Goal: Communication & Community: Answer question/provide support

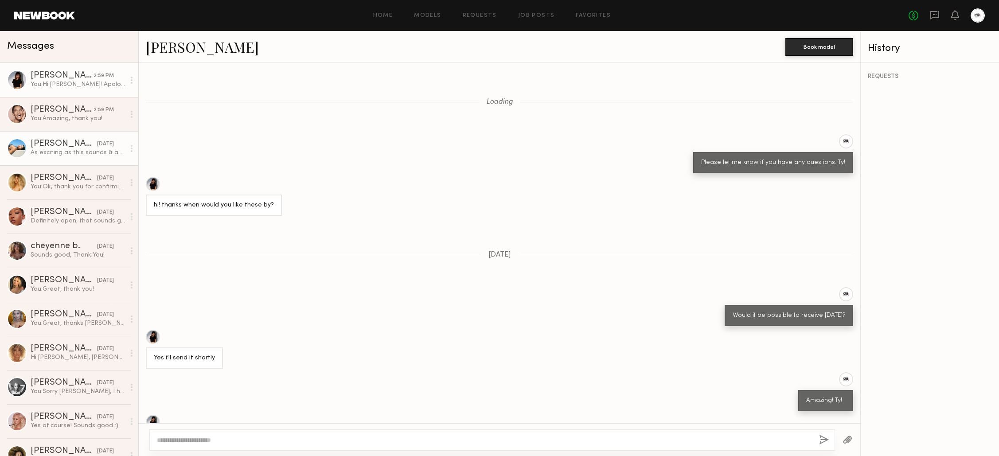
scroll to position [381, 0]
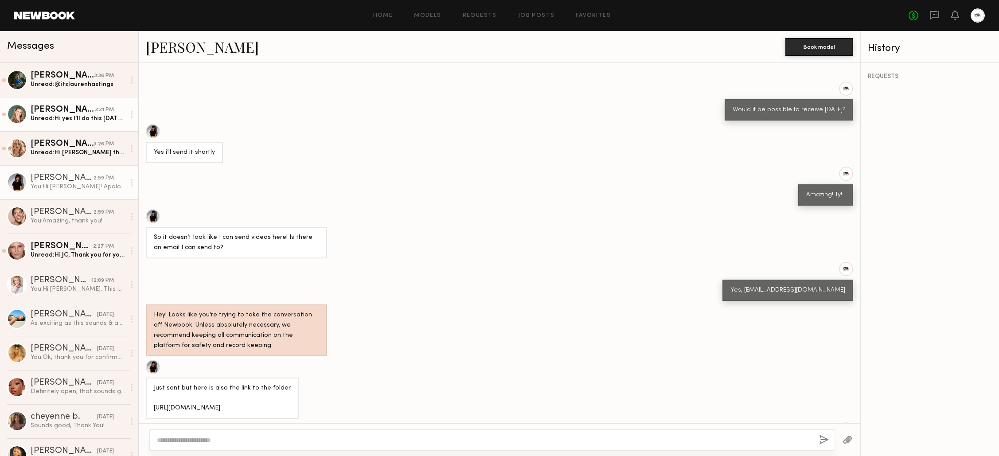
scroll to position [664, 0]
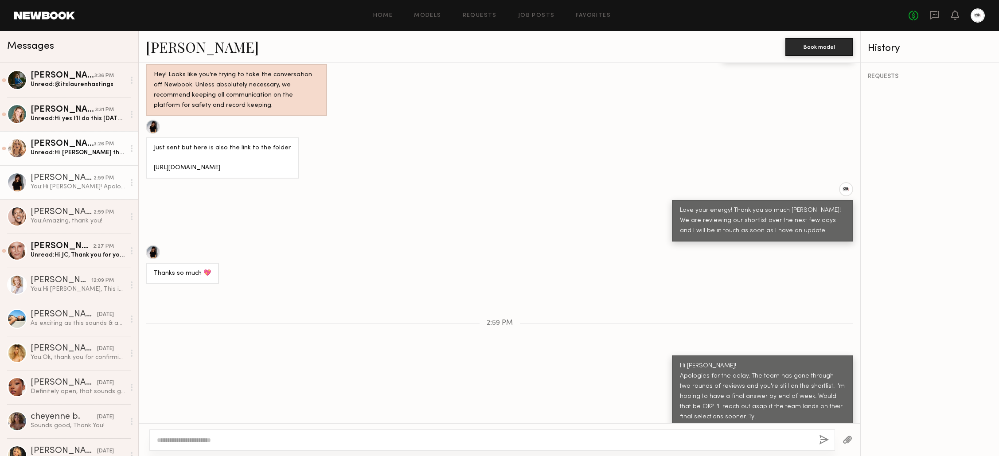
click at [94, 158] on link "Anastassija M. 3:26 PM Unread: Hi JC thank you so much for reaching out. Does t…" at bounding box center [69, 148] width 138 height 34
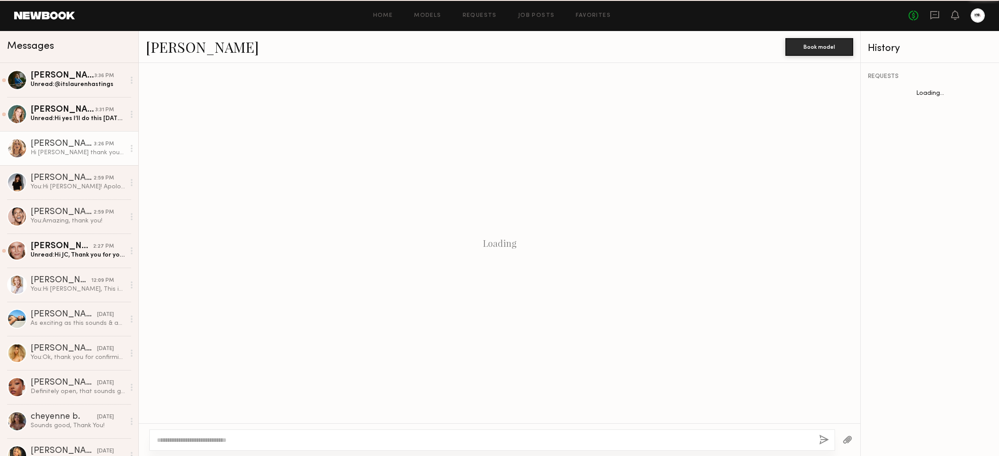
scroll to position [190, 0]
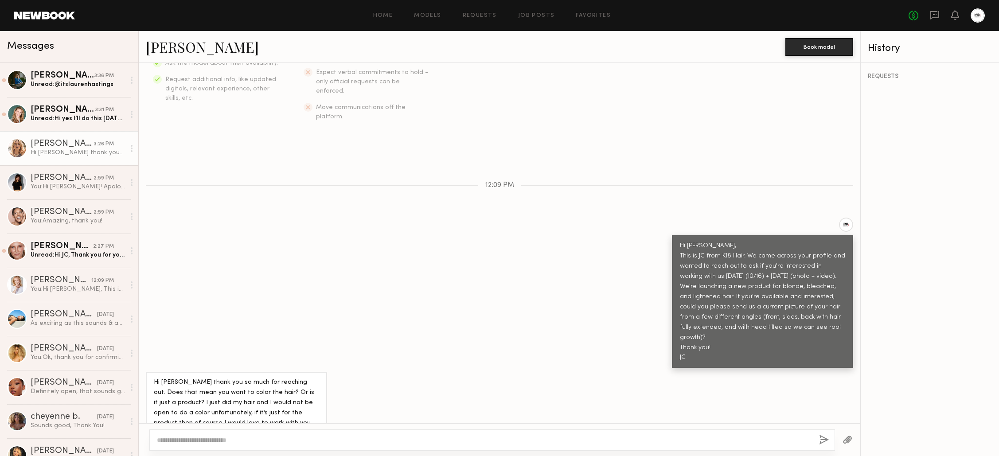
click at [178, 51] on link "[PERSON_NAME]" at bounding box center [202, 46] width 113 height 19
click at [276, 435] on div at bounding box center [492, 440] width 686 height 21
click at [271, 440] on textarea at bounding box center [484, 440] width 655 height 9
type textarea "**********"
click at [827, 441] on button "button" at bounding box center [824, 440] width 10 height 11
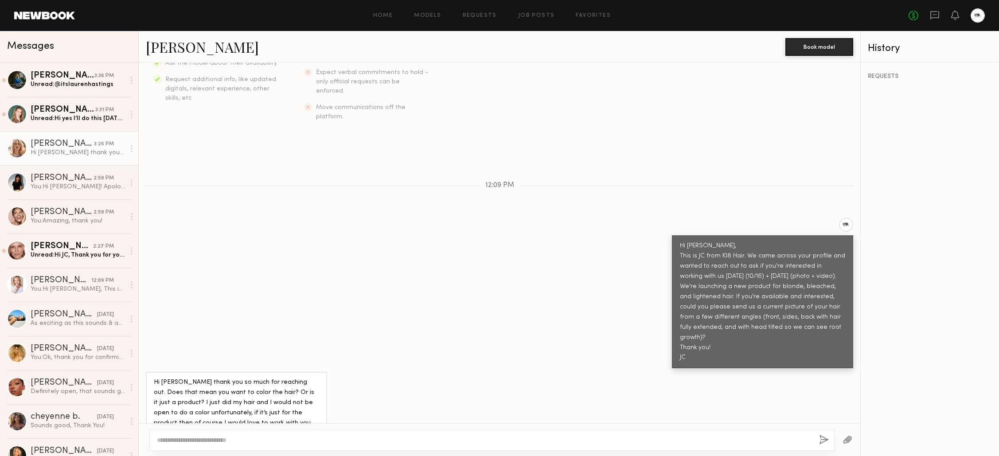
scroll to position [310, 0]
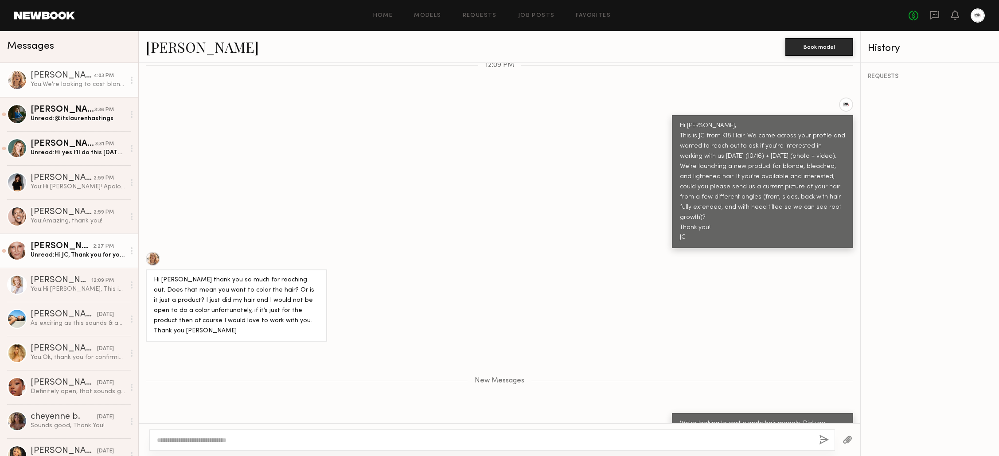
click at [55, 242] on div "[PERSON_NAME]" at bounding box center [62, 246] width 63 height 9
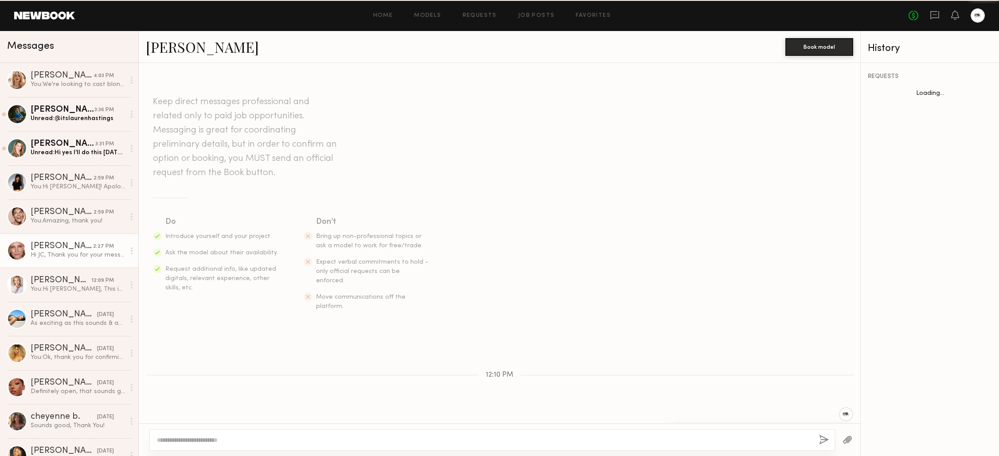
scroll to position [261, 0]
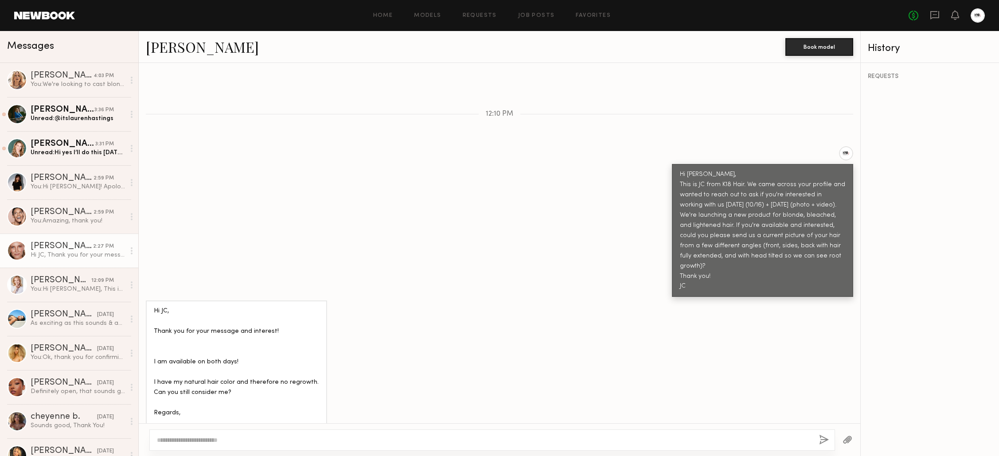
click at [177, 54] on link "[PERSON_NAME]" at bounding box center [202, 46] width 113 height 19
click at [316, 433] on div at bounding box center [492, 440] width 686 height 21
click at [316, 434] on div at bounding box center [492, 440] width 686 height 21
click at [314, 440] on textarea at bounding box center [484, 440] width 655 height 9
click at [313, 440] on textarea at bounding box center [484, 440] width 655 height 9
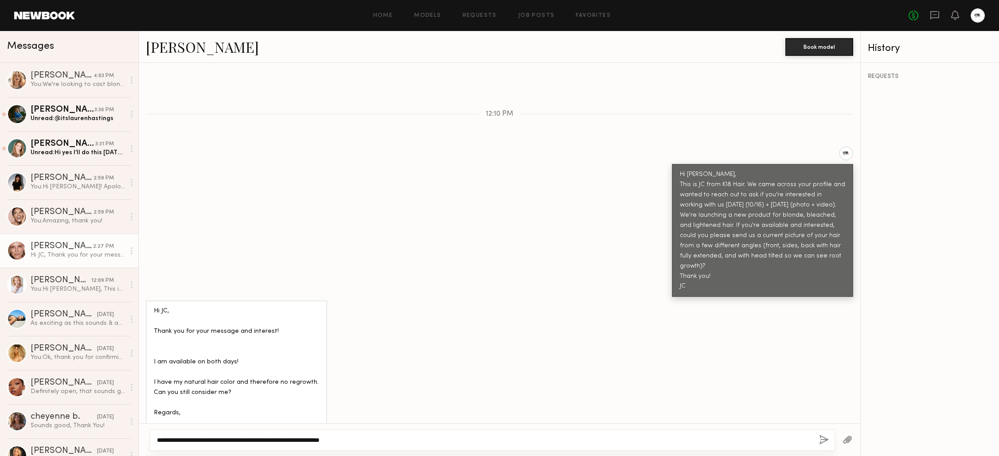
type textarea "**********"
click at [821, 439] on button "button" at bounding box center [824, 440] width 10 height 11
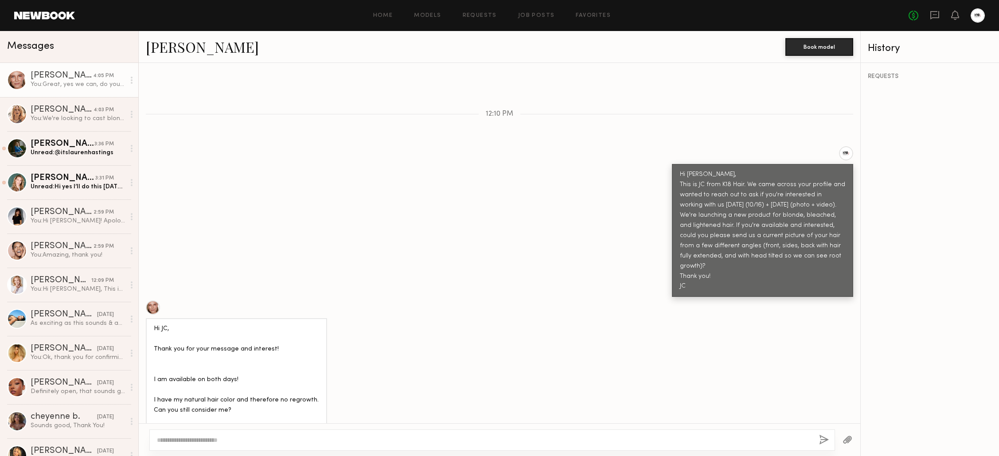
scroll to position [381, 0]
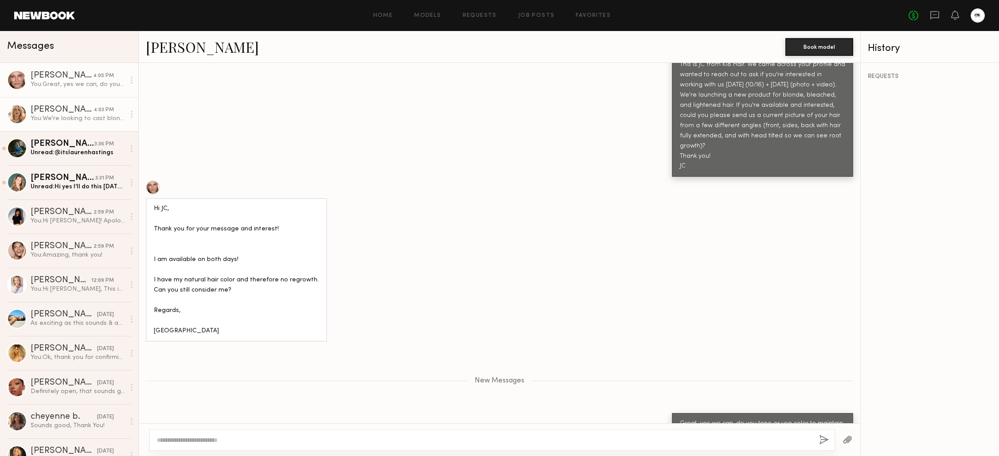
click at [83, 124] on link "Anastassija M. 4:03 PM You: We're looking to cast blonde hair models. Did you c…" at bounding box center [69, 114] width 138 height 34
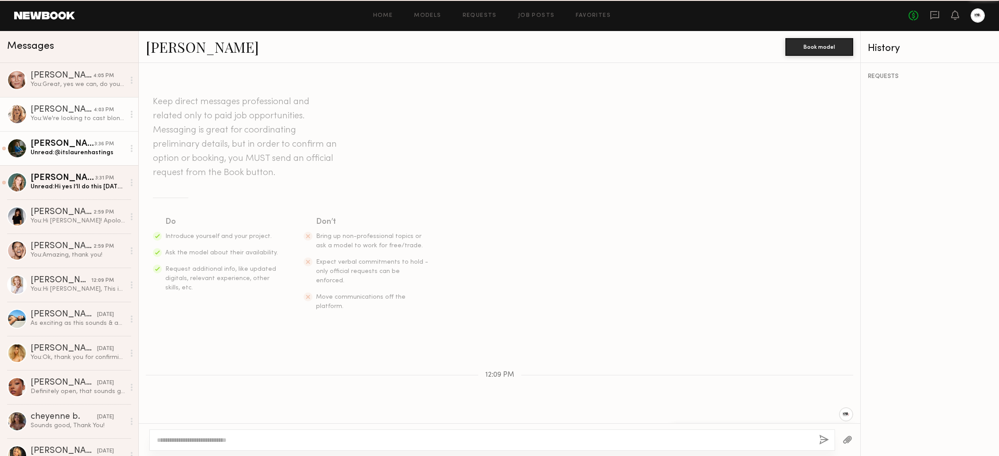
scroll to position [243, 0]
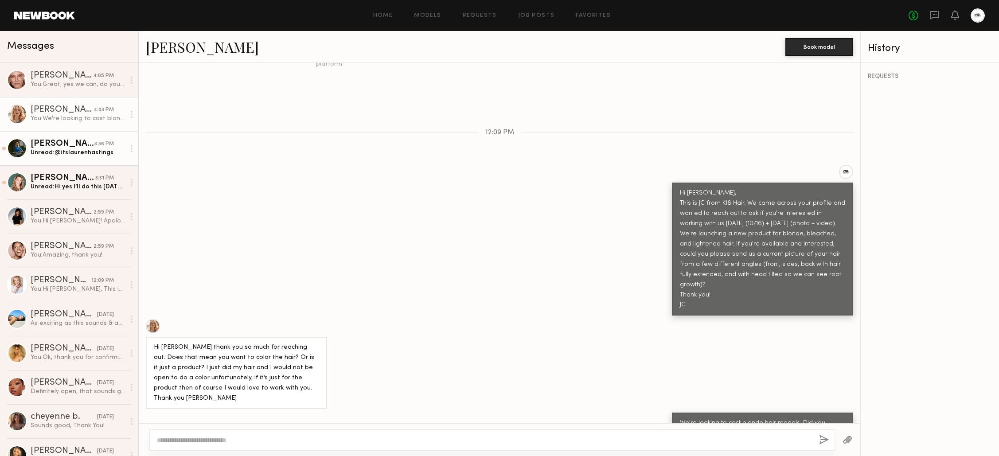
click at [89, 162] on link "Lauren H. 3:36 PM Unread: @itslaurenhastings" at bounding box center [69, 148] width 138 height 34
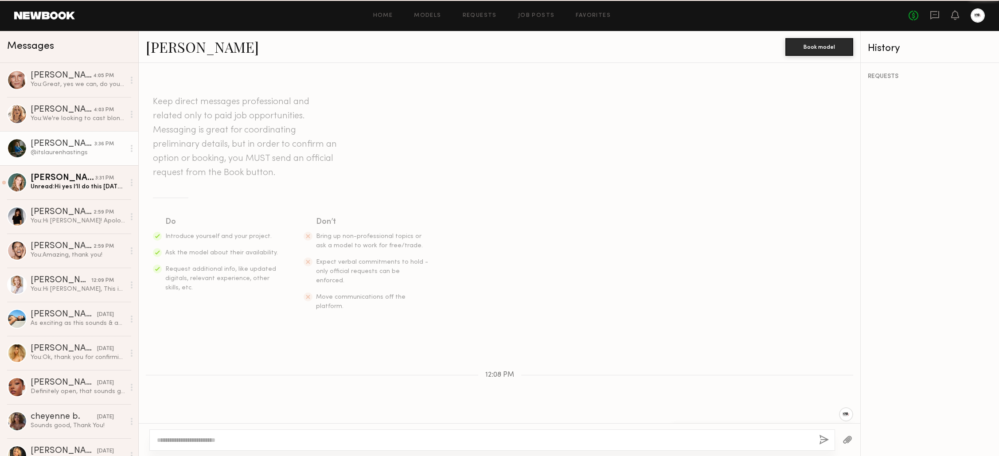
scroll to position [411, 0]
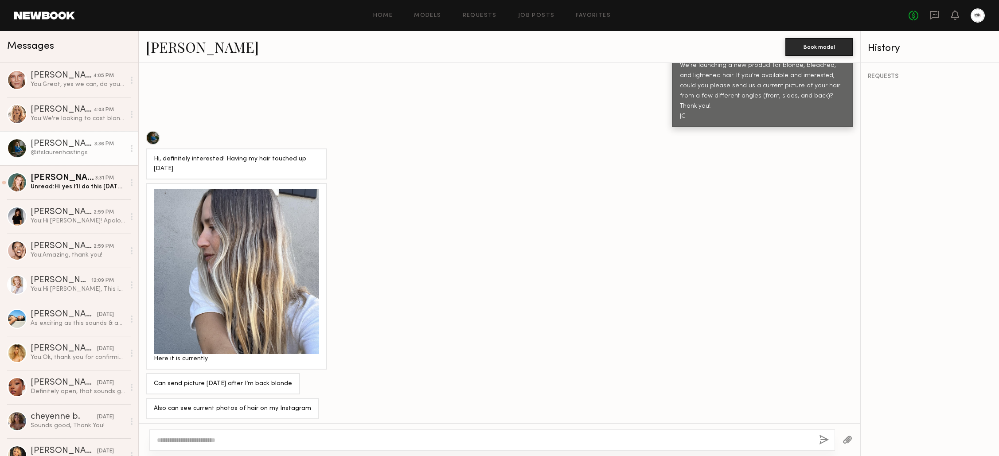
click at [325, 439] on textarea at bounding box center [484, 440] width 655 height 9
type textarea "**********"
click at [821, 437] on button "button" at bounding box center [824, 440] width 10 height 11
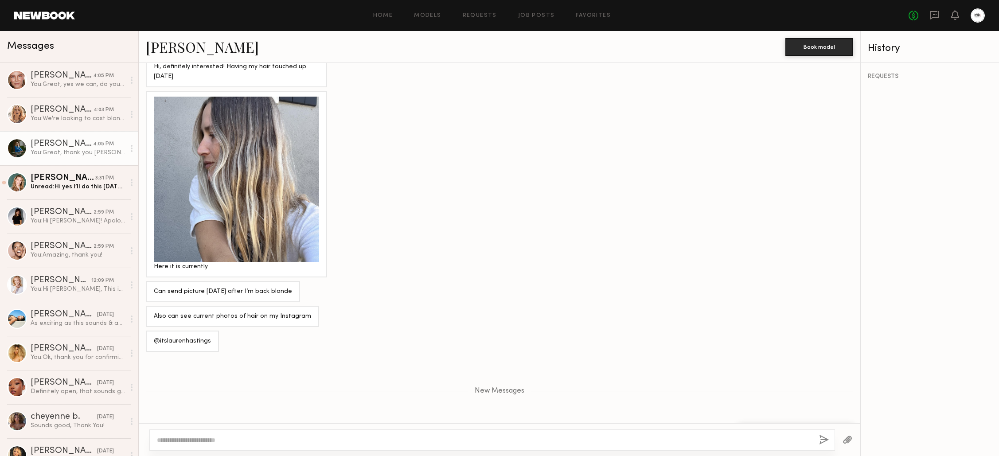
click at [206, 165] on div at bounding box center [236, 179] width 165 height 165
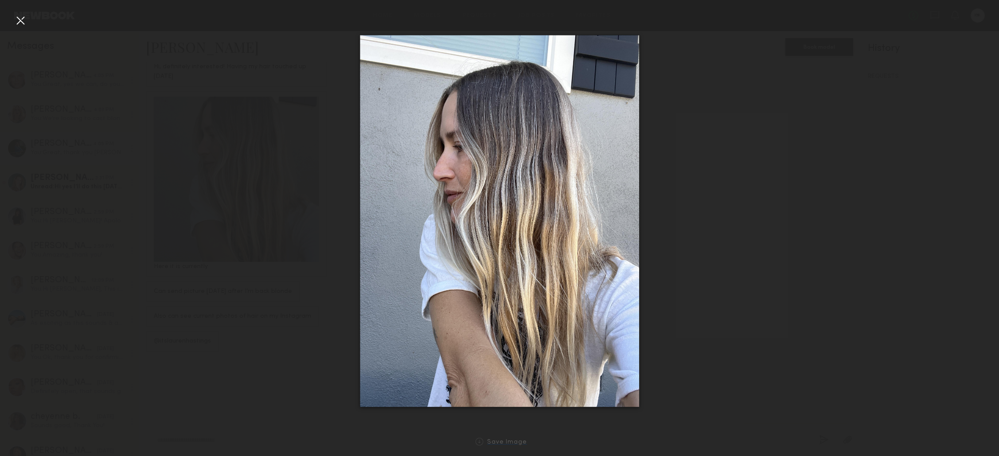
click at [499, 442] on div "Save Image" at bounding box center [507, 442] width 40 height 7
click at [22, 20] on div at bounding box center [20, 20] width 14 height 14
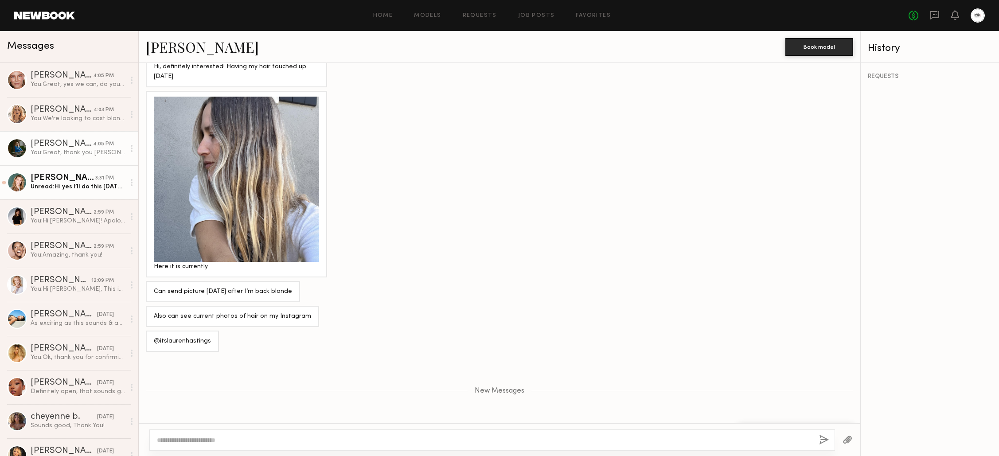
click at [60, 182] on div "[PERSON_NAME]" at bounding box center [63, 178] width 65 height 9
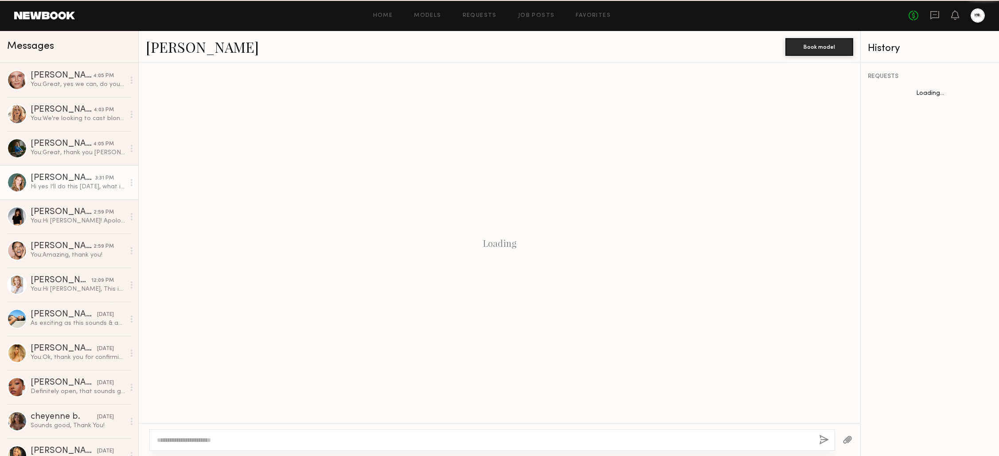
scroll to position [139, 0]
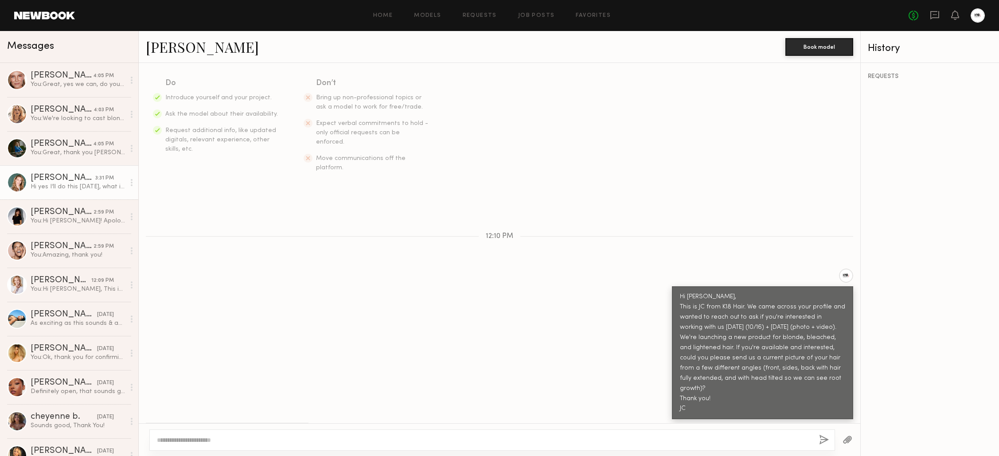
click at [172, 42] on link "[PERSON_NAME]" at bounding box center [202, 46] width 113 height 19
click at [260, 439] on textarea at bounding box center [484, 440] width 655 height 9
type textarea "**********"
click at [823, 438] on button "button" at bounding box center [824, 440] width 10 height 11
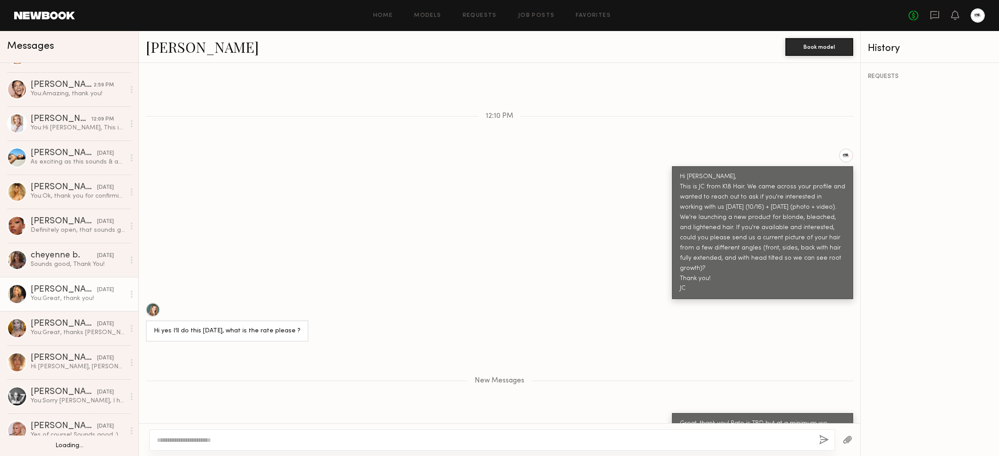
scroll to position [165, 0]
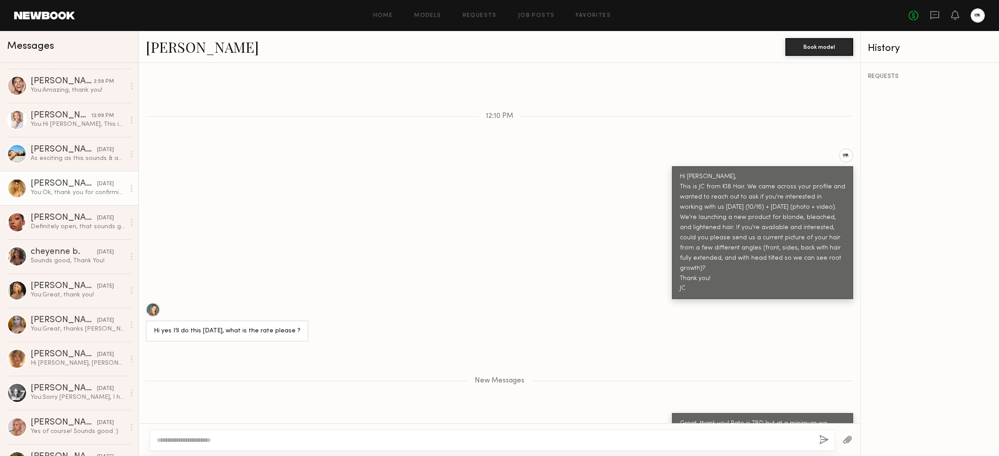
click at [76, 196] on div "You: Ok, thank you for confirming and the timing estimate. I'll keep an eye out…" at bounding box center [78, 192] width 94 height 8
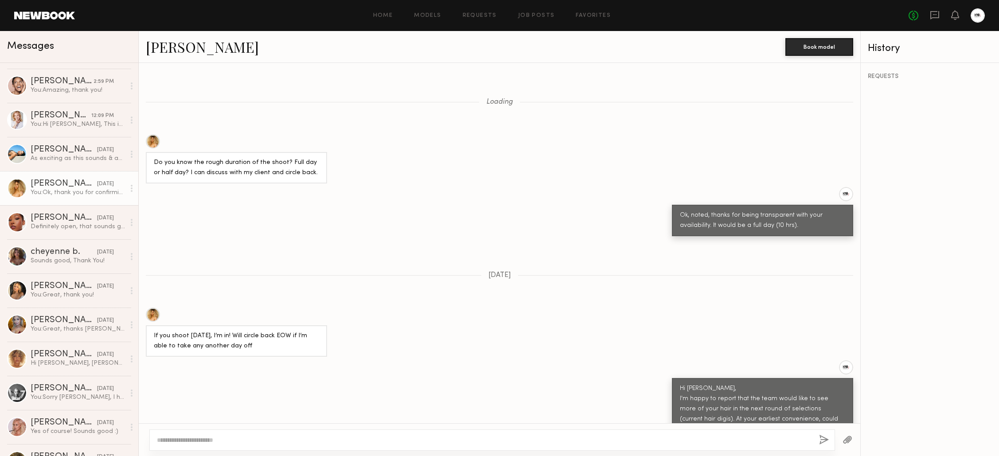
scroll to position [578, 0]
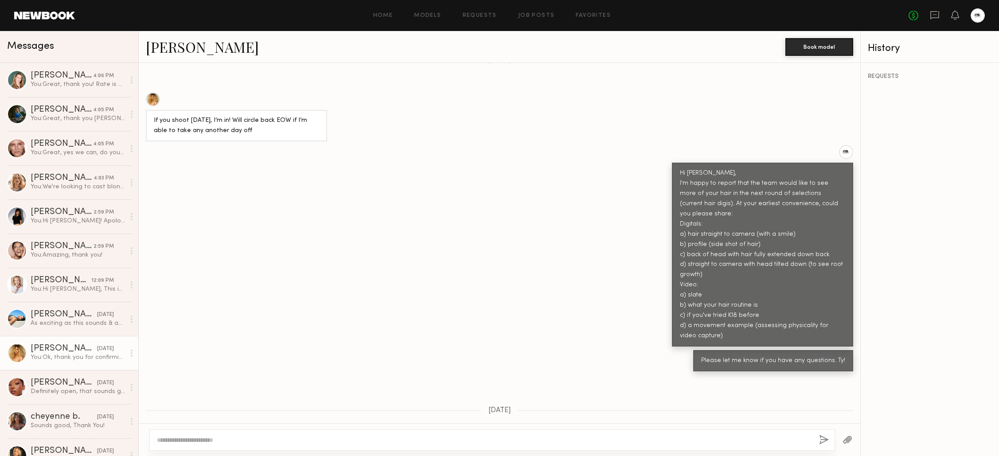
scroll to position [930, 0]
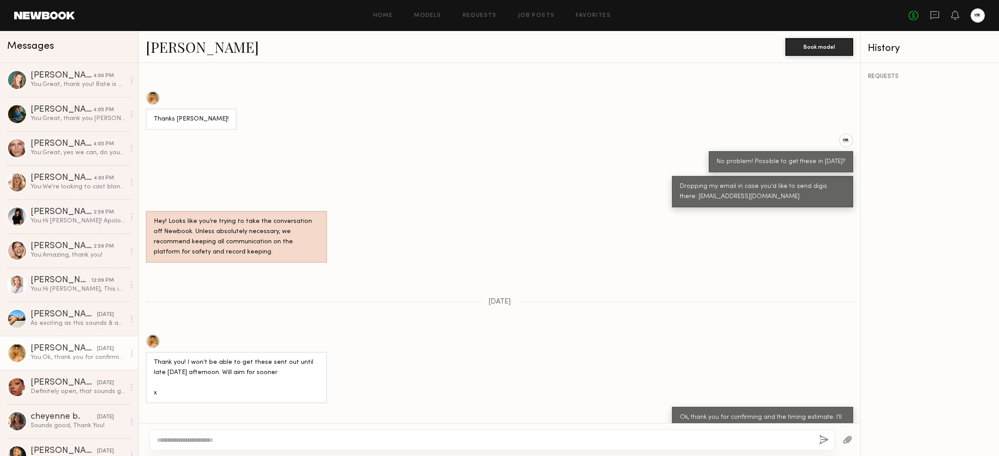
click at [543, 437] on textarea at bounding box center [484, 440] width 655 height 9
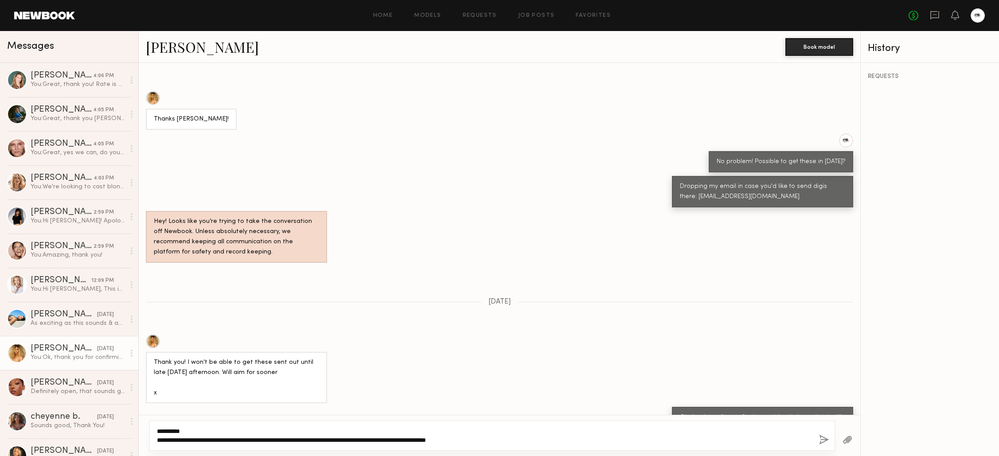
click at [371, 444] on textarea "**********" at bounding box center [484, 436] width 655 height 18
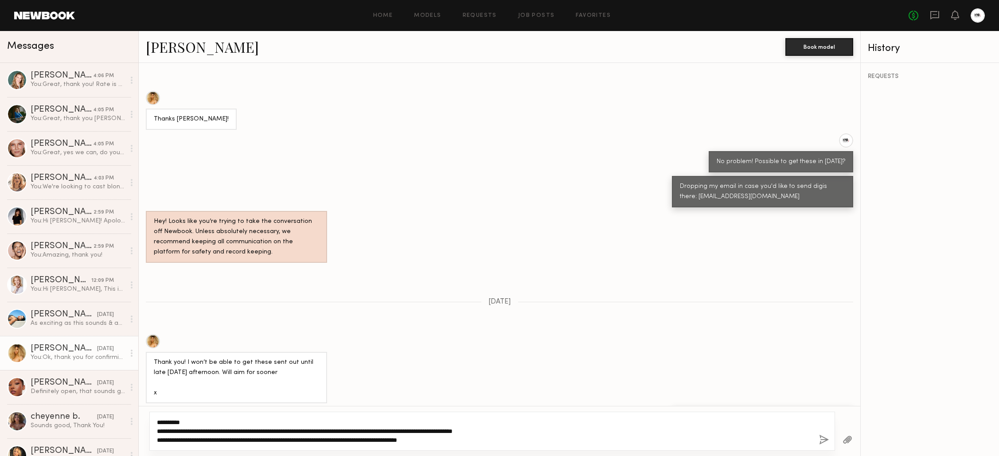
scroll to position [947, 0]
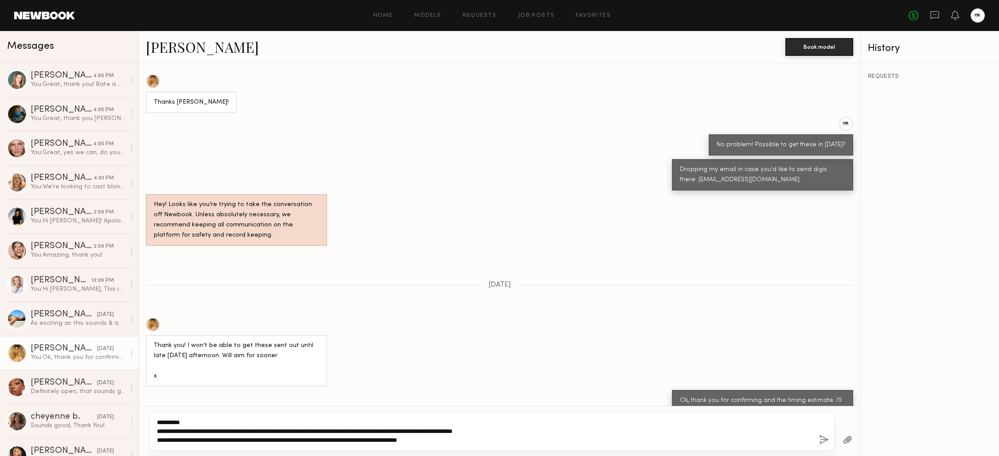
type textarea "**********"
click at [823, 439] on button "button" at bounding box center [824, 440] width 10 height 11
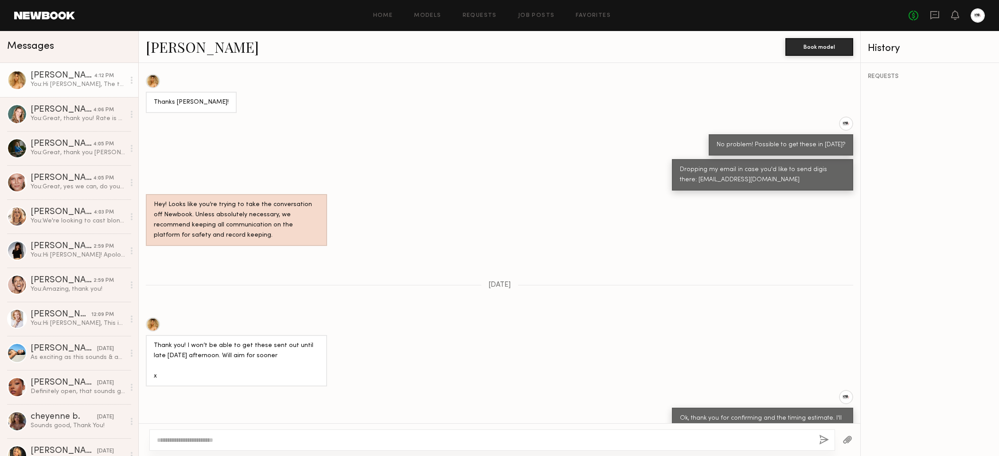
scroll to position [1158, 0]
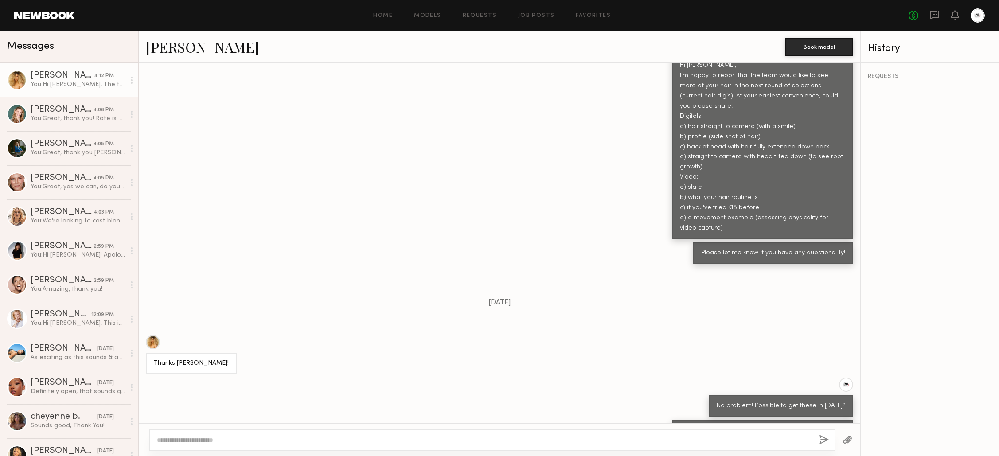
scroll to position [1091, 0]
